Goal: Transaction & Acquisition: Purchase product/service

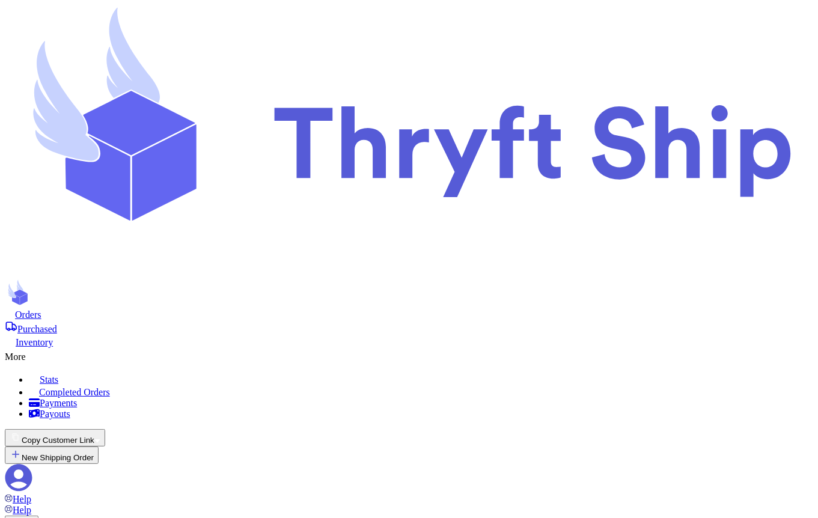
scroll to position [612, 0]
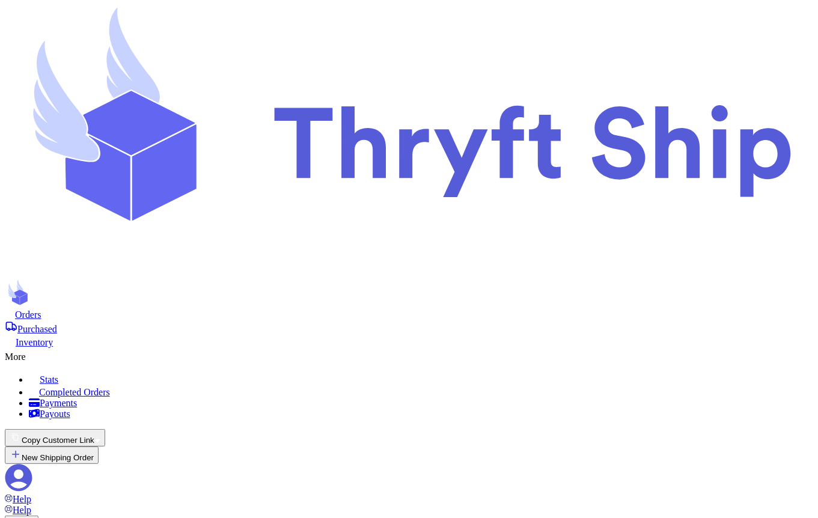
type input "5"
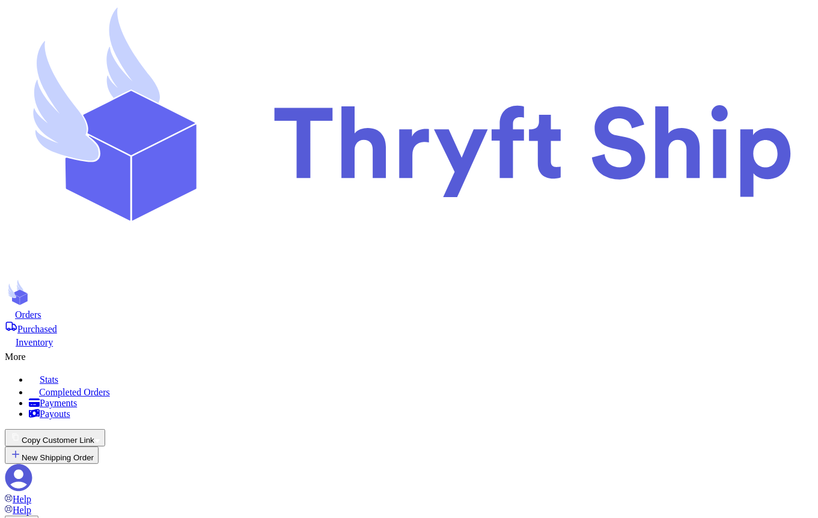
scroll to position [566, 0]
type input "5"
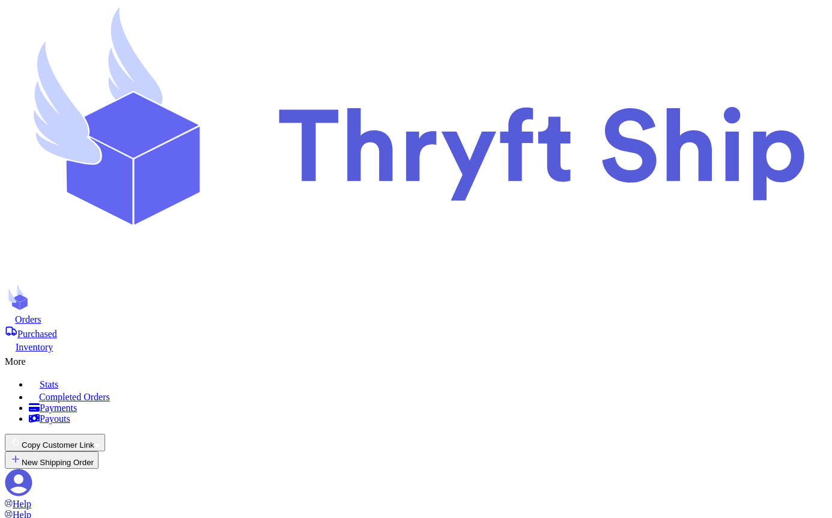
scroll to position [221, 0]
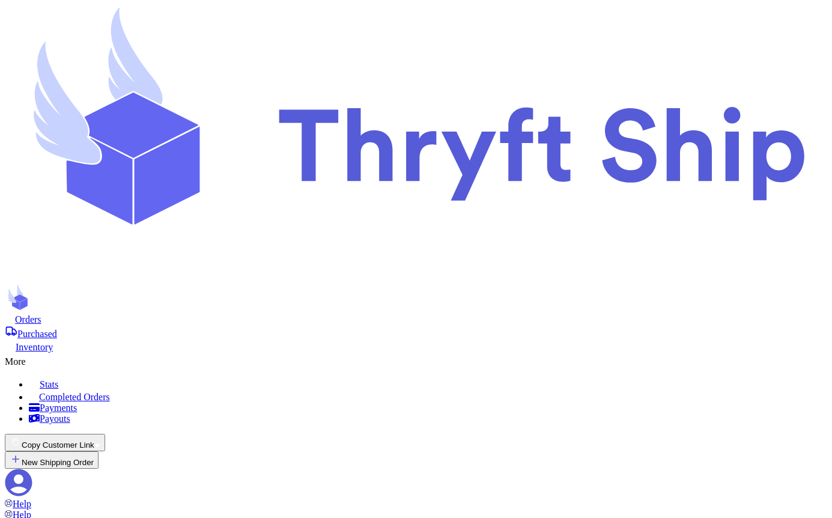
type input "5"
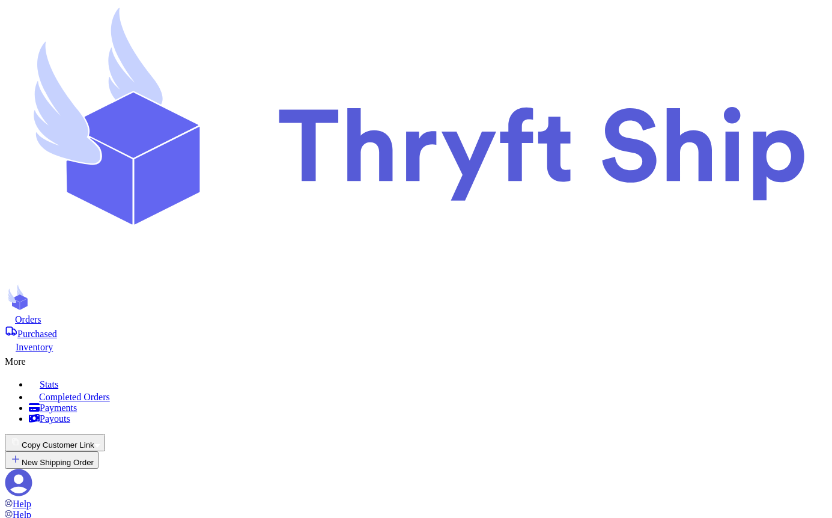
scroll to position [580, 0]
type input "5"
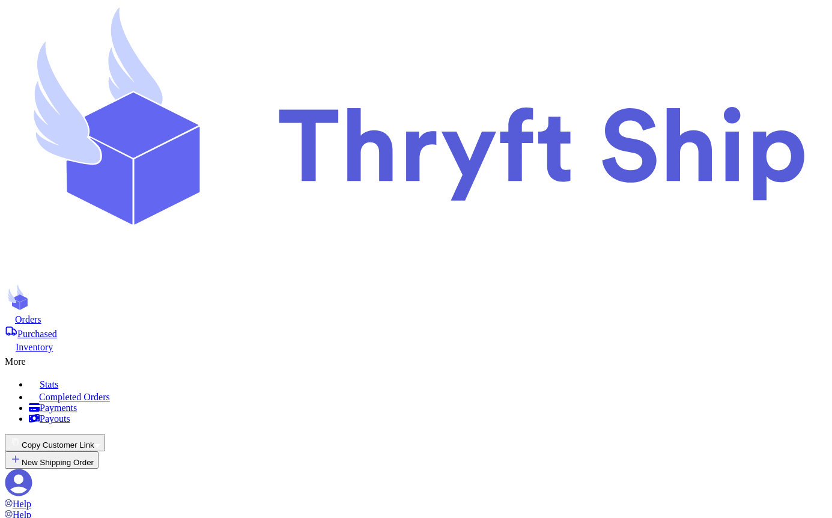
scroll to position [662, 0]
type input "10"
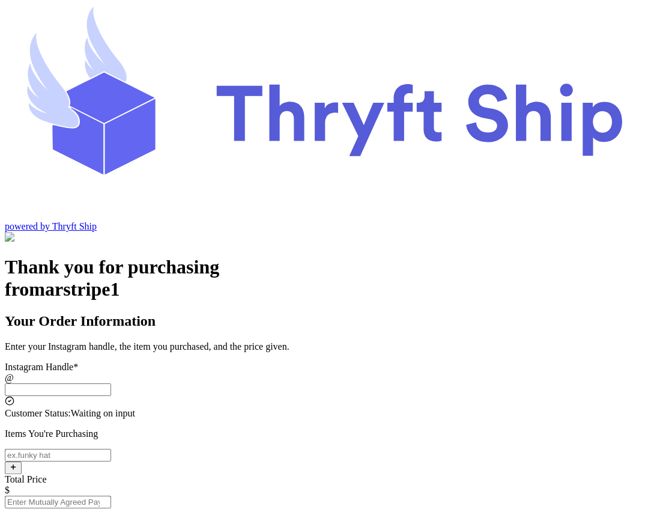
click at [111, 383] on input "Instagram Handle *" at bounding box center [58, 389] width 106 height 13
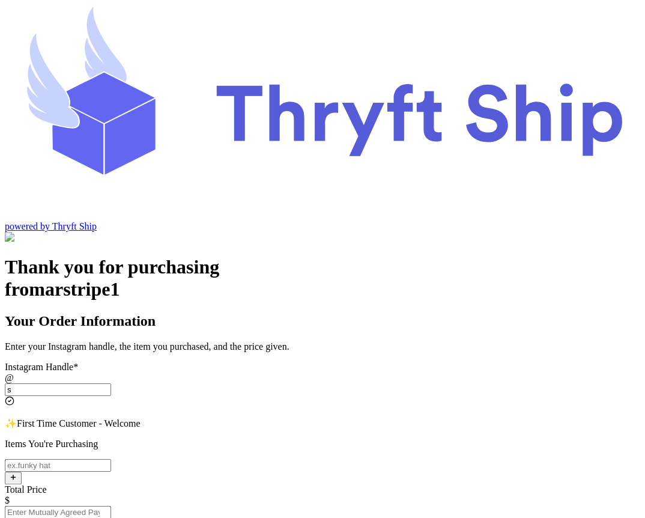
click at [111, 383] on input "s" at bounding box center [58, 389] width 106 height 13
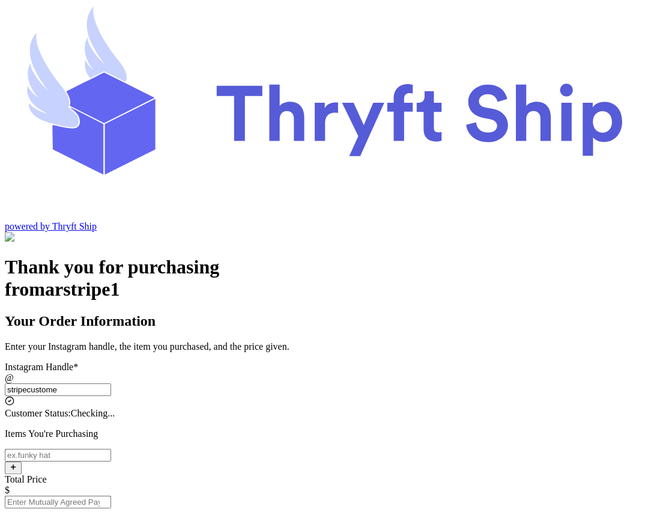
type input "stripecustomer"
type input "Lahore"
type input "84124"
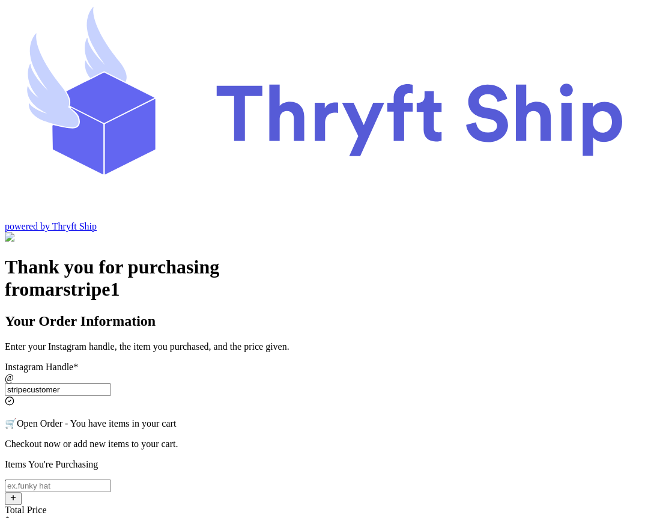
type input "stripecustomer"
click at [111, 480] on input "Instagram Handle *" at bounding box center [58, 486] width 106 height 13
type input "Item102"
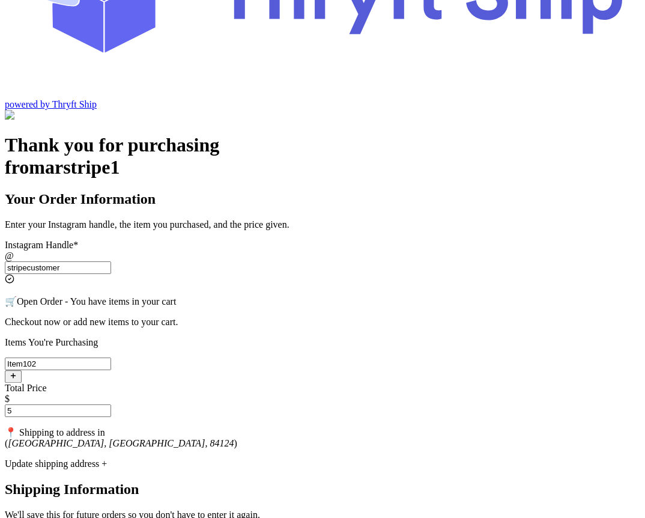
scroll to position [124, 0]
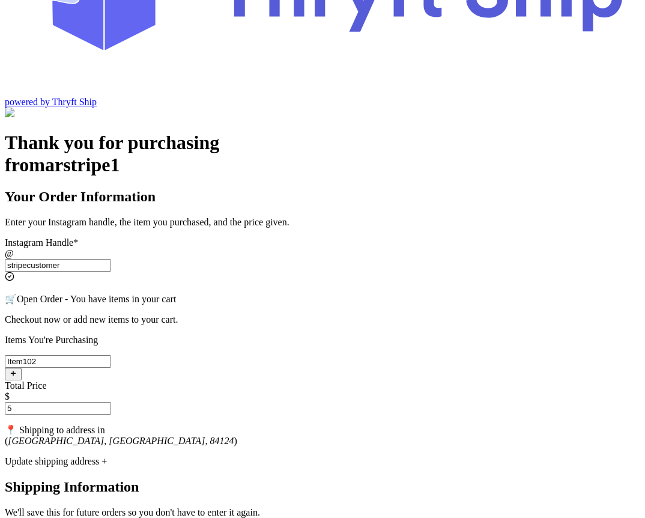
type input "5"
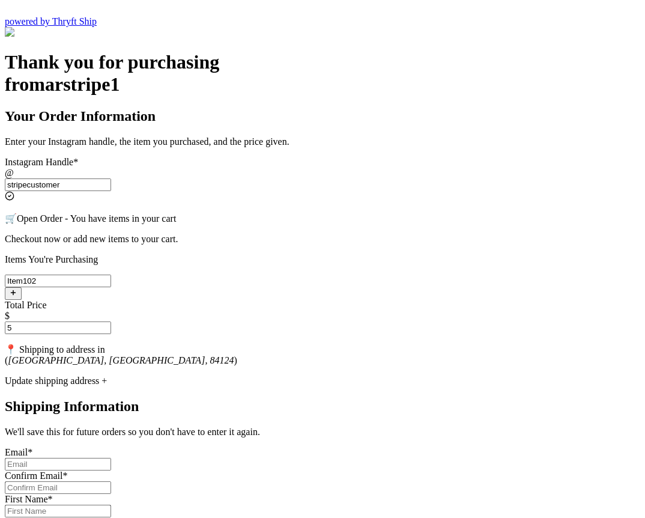
scroll to position [215, 0]
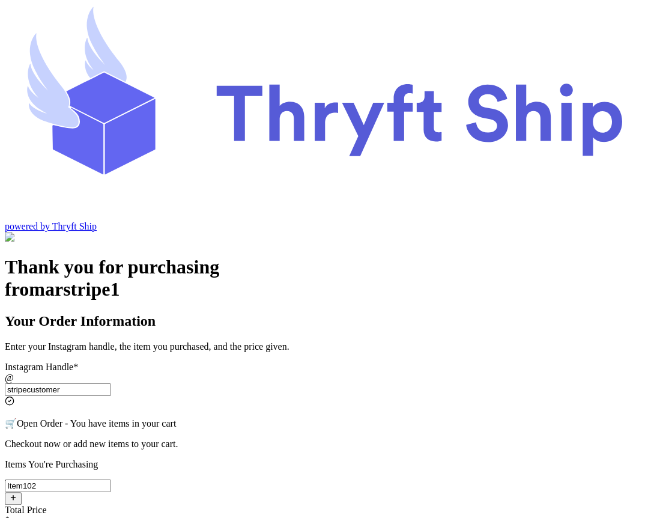
scroll to position [80, 0]
drag, startPoint x: 293, startPoint y: 343, endPoint x: 351, endPoint y: 343, distance: 57.7
copy p "Order Subtotal"
drag, startPoint x: 323, startPoint y: 100, endPoint x: 218, endPoint y: 108, distance: 105.4
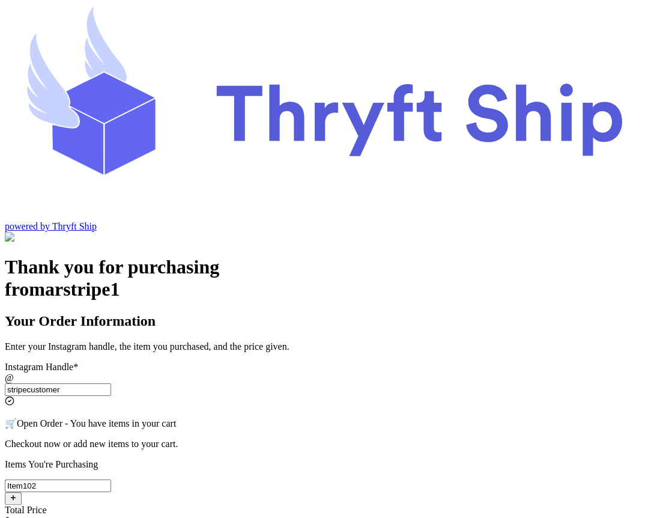
copy h3 "tems in Your Cart"
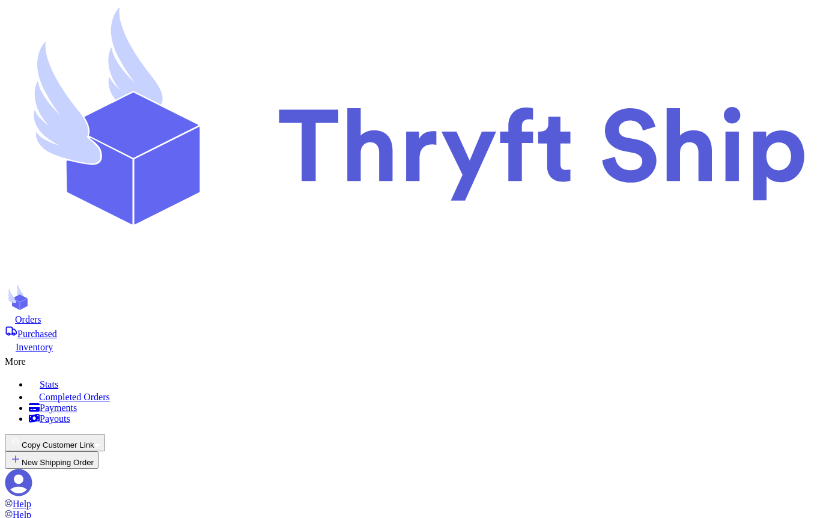
scroll to position [129, 0]
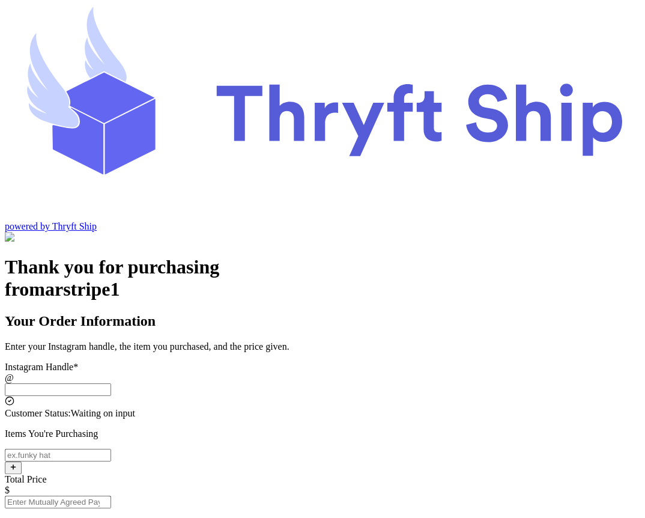
click at [111, 383] on input "Instagram Handle *" at bounding box center [58, 389] width 106 height 13
type input "stripecustomer"
type input "Lahore"
type input "84124"
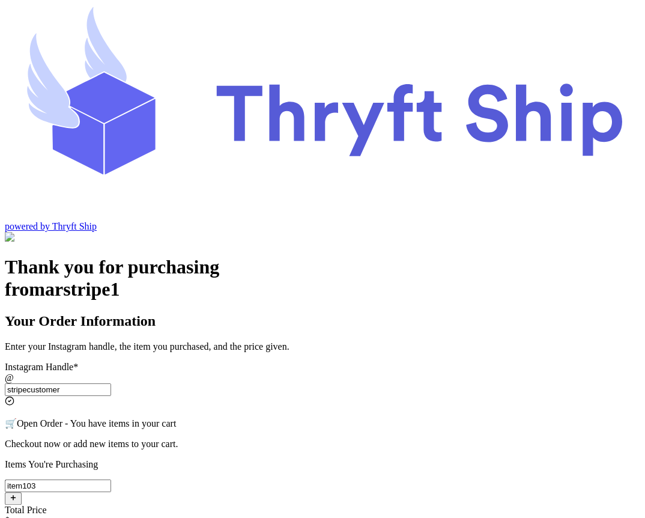
type input "item103"
type input "10"
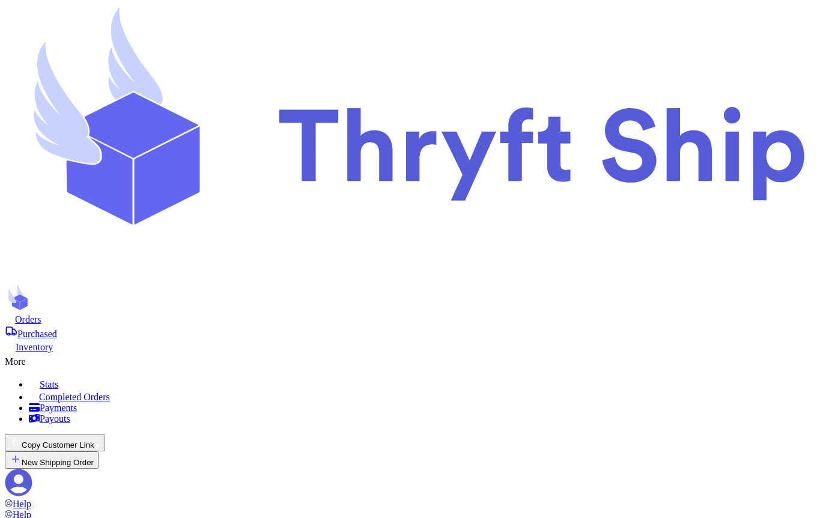
scroll to position [290, 0]
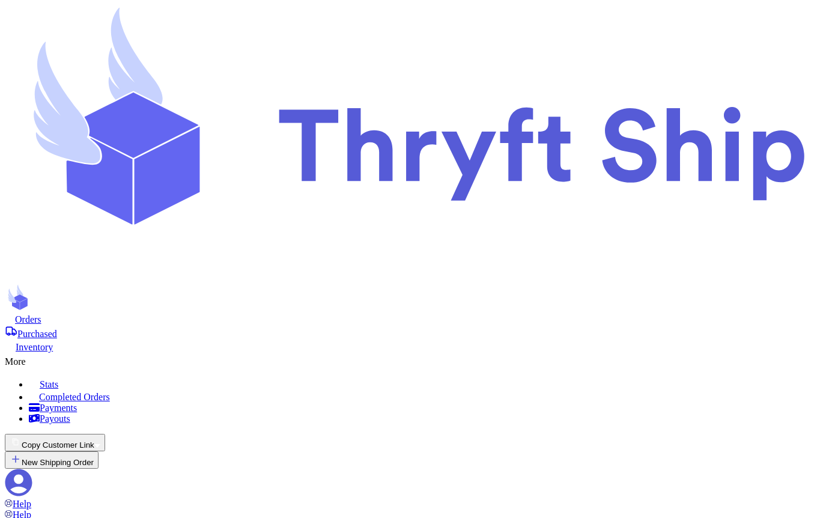
checkbox input "false"
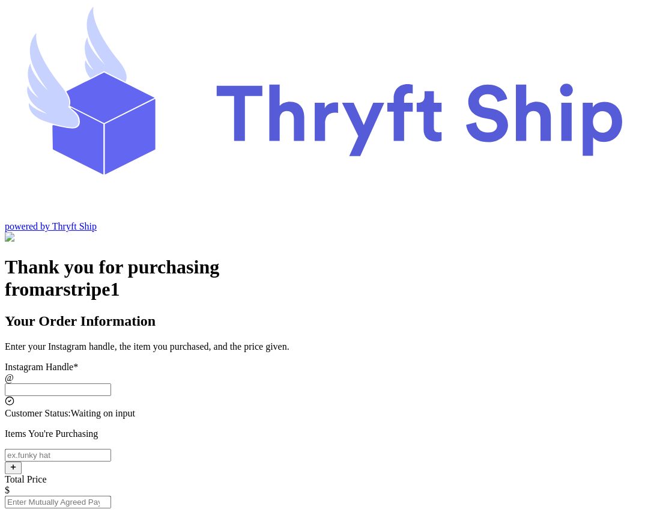
click at [111, 383] on input "Instagram Handle *" at bounding box center [58, 389] width 106 height 13
type input "stripecustomer"
type input "[GEOGRAPHIC_DATA]"
type input "84124"
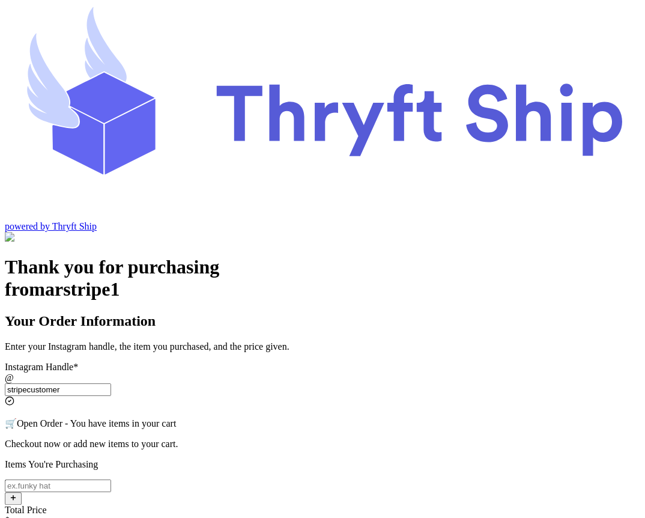
type input "stripecustomer"
click at [346, 459] on p "Items You're Purchasing" at bounding box center [323, 464] width 636 height 11
click at [111, 480] on input "Instagram Handle *" at bounding box center [58, 486] width 106 height 13
type input "item104"
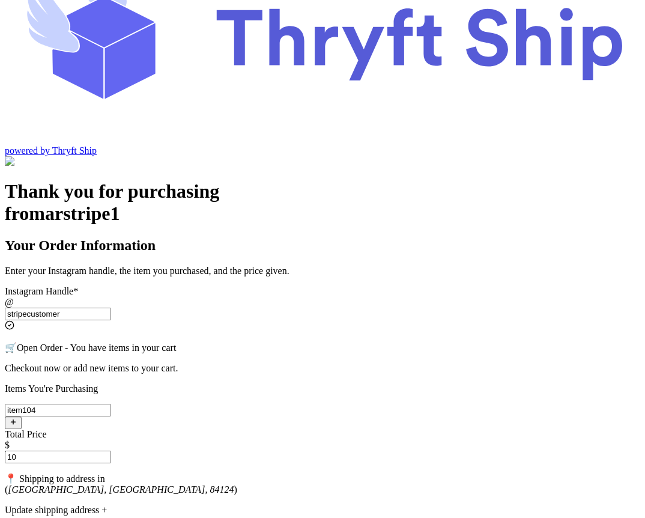
scroll to position [178, 0]
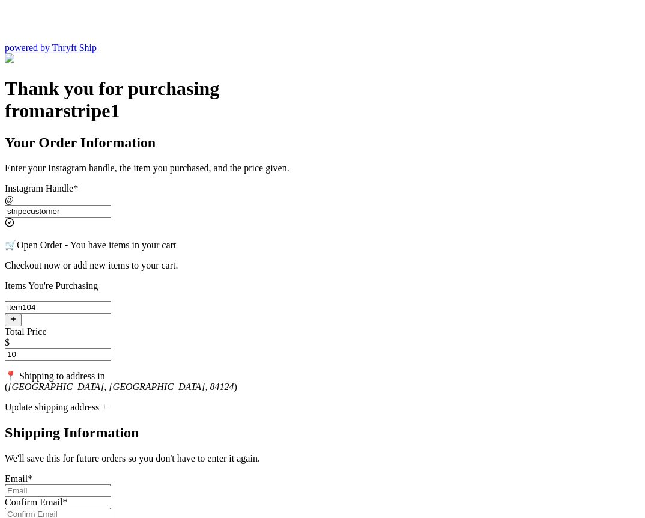
type input "10"
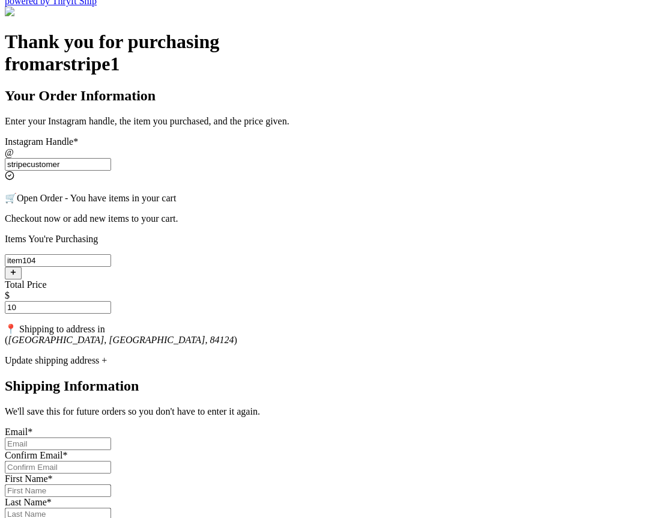
scroll to position [226, 0]
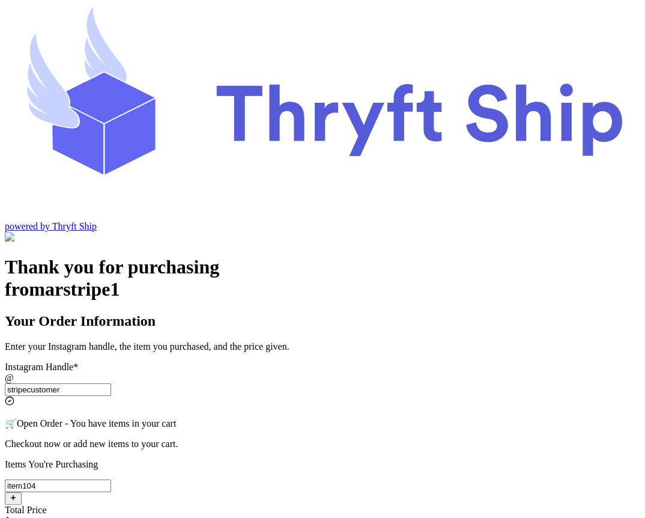
scroll to position [113, 0]
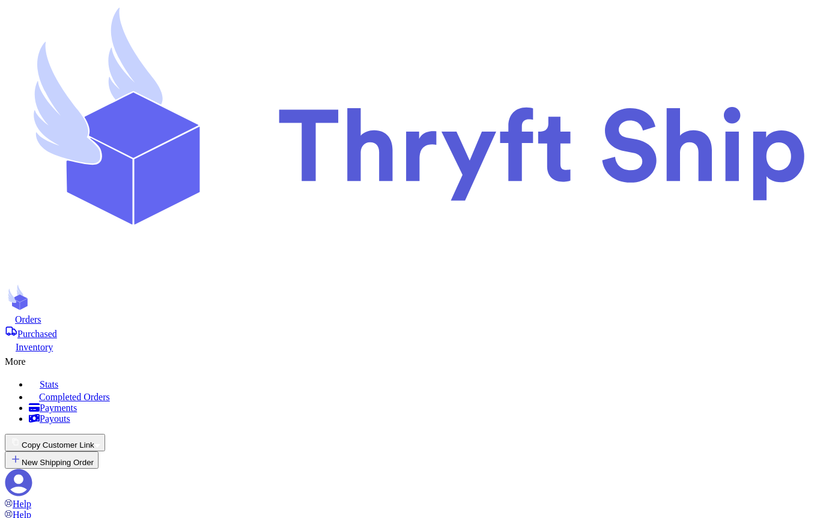
scroll to position [719, 0]
type input "5"
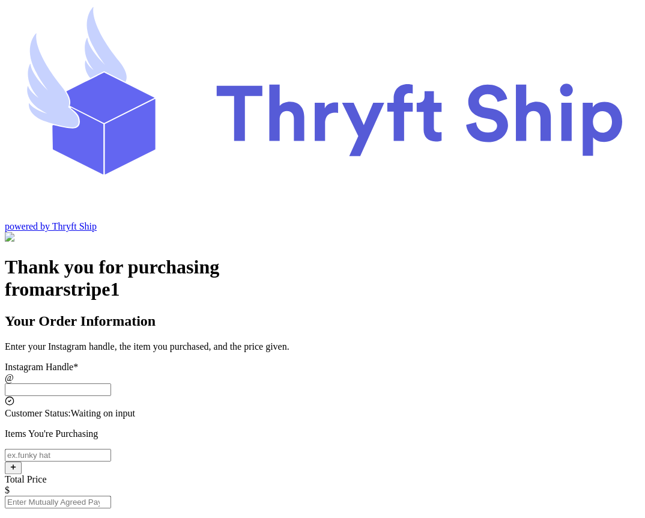
click at [111, 383] on input "Instagram Handle *" at bounding box center [58, 389] width 106 height 13
type input "stripecustomer"
type input "[GEOGRAPHIC_DATA]"
type input "84124"
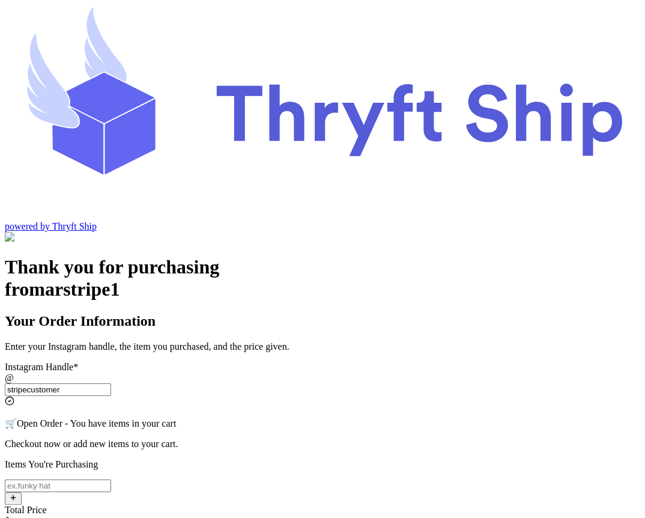
type input "stripecustomer"
